Goal: Task Accomplishment & Management: Manage account settings

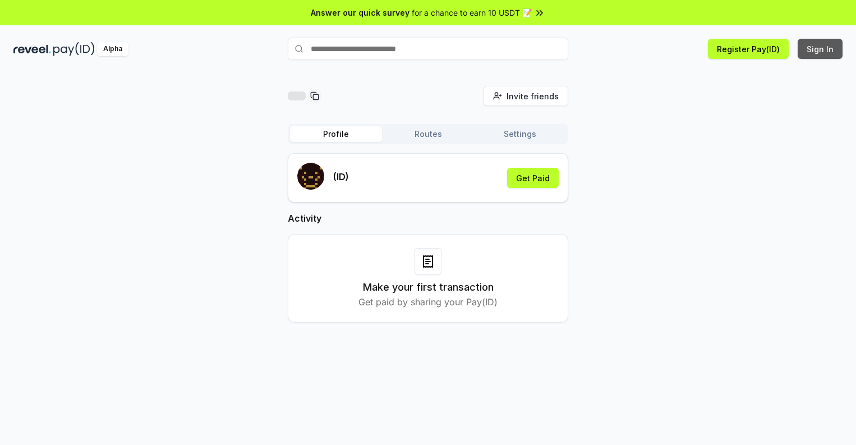
click at [821, 49] on button "Sign In" at bounding box center [820, 49] width 45 height 20
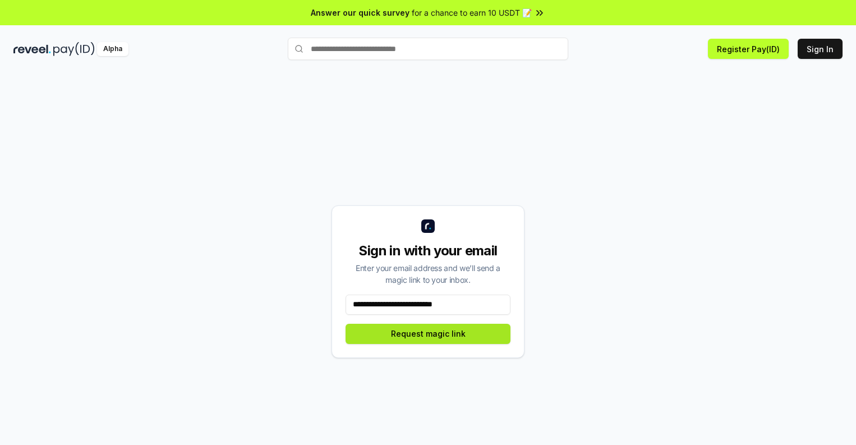
type input "**********"
click at [428, 333] on button "Request magic link" at bounding box center [428, 334] width 165 height 20
